Goal: Transaction & Acquisition: Purchase product/service

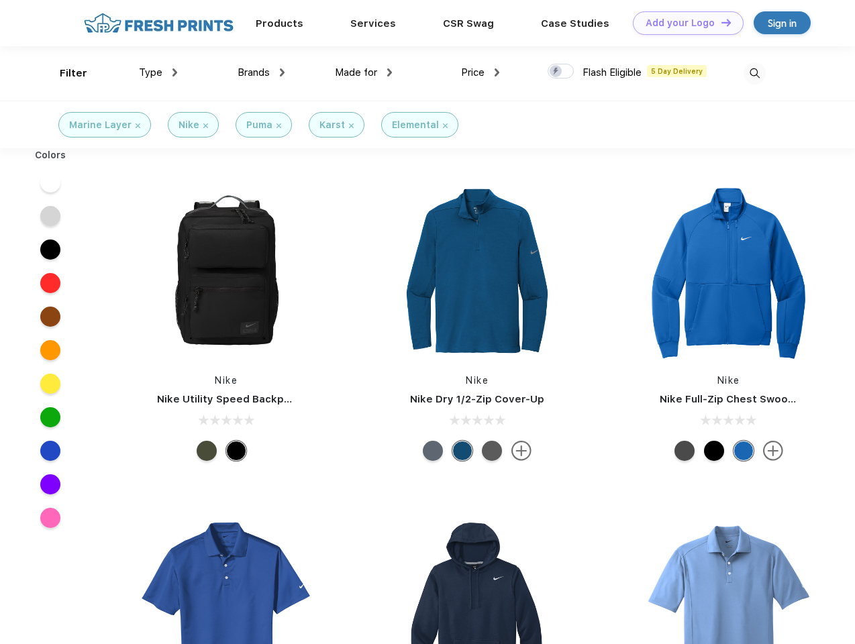
scroll to position [1, 0]
click at [683, 23] on link "Add your Logo Design Tool" at bounding box center [688, 22] width 111 height 23
click at [0, 0] on div "Design Tool" at bounding box center [0, 0] width 0 height 0
click at [720, 22] on link "Add your Logo Design Tool" at bounding box center [688, 22] width 111 height 23
click at [64, 73] on div "Filter" at bounding box center [74, 73] width 28 height 15
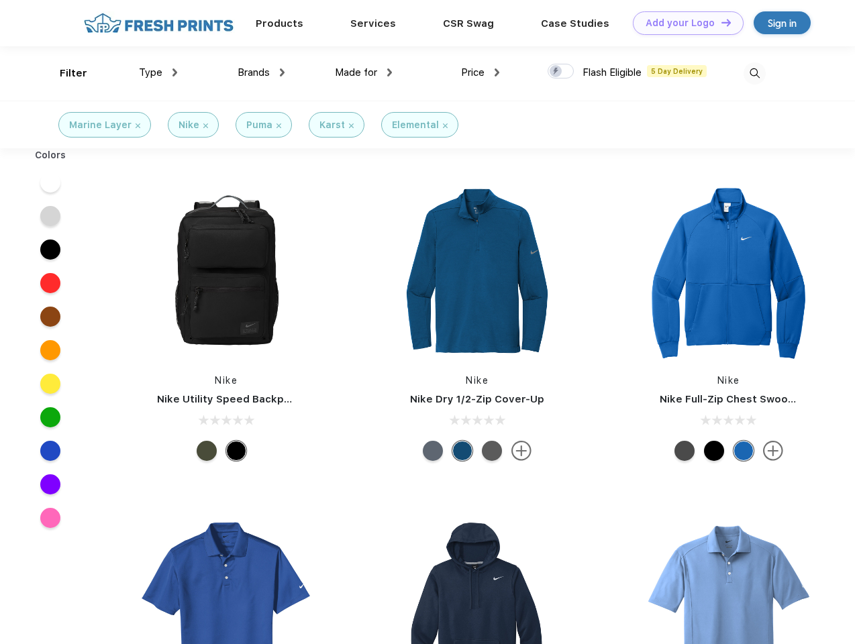
click at [158, 72] on span "Type" at bounding box center [150, 72] width 23 height 12
click at [261, 72] on span "Brands" at bounding box center [254, 72] width 32 height 12
click at [364, 72] on span "Made for" at bounding box center [356, 72] width 42 height 12
click at [481, 72] on span "Price" at bounding box center [472, 72] width 23 height 12
click at [561, 72] on div at bounding box center [561, 71] width 26 height 15
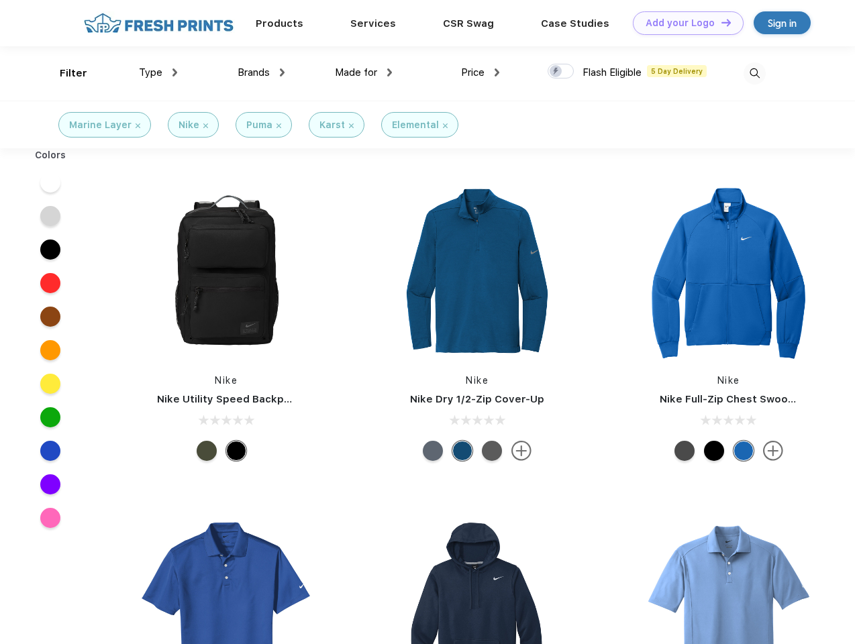
click at [556, 72] on input "checkbox" at bounding box center [552, 67] width 9 height 9
click at [754, 73] on img at bounding box center [755, 73] width 22 height 22
